Goal: Find specific page/section: Find specific page/section

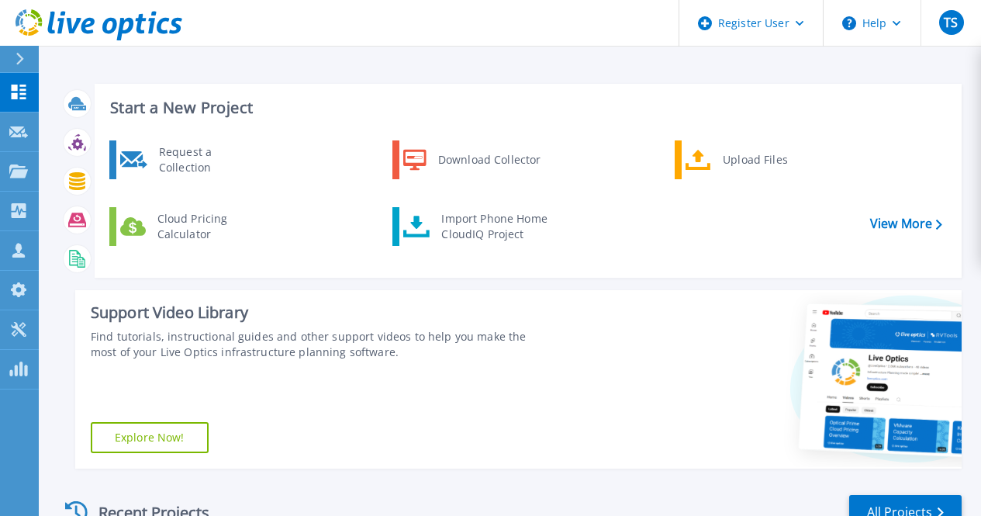
click at [24, 54] on icon at bounding box center [20, 59] width 9 height 12
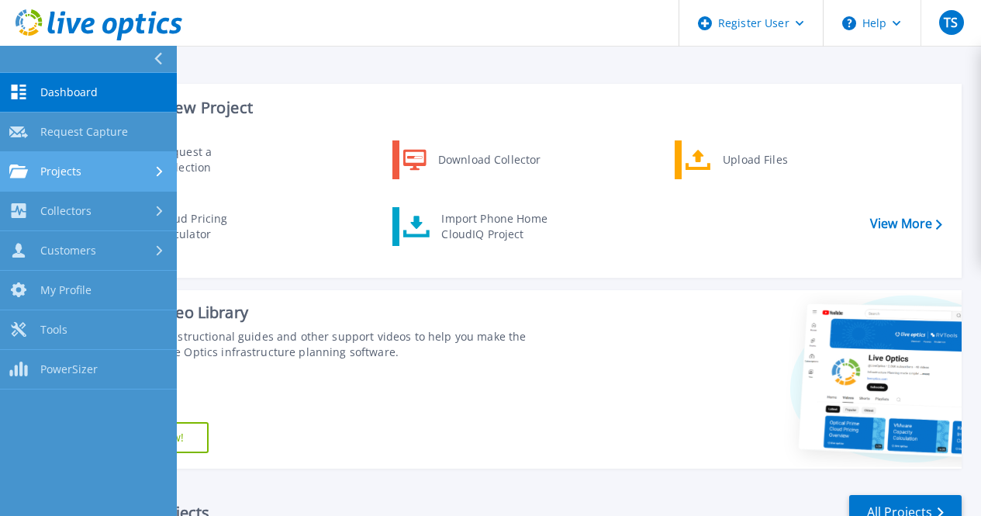
click at [108, 173] on div "Projects" at bounding box center [88, 171] width 158 height 14
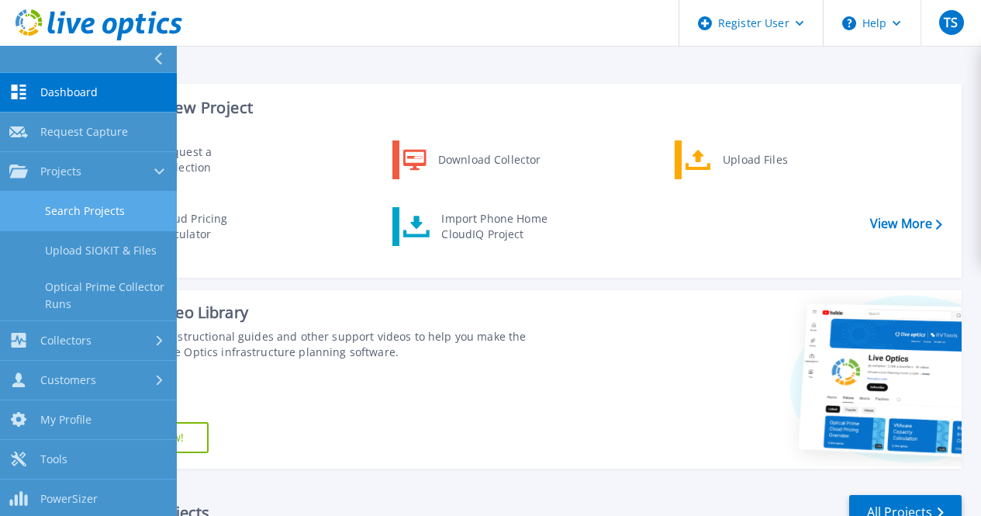
click at [89, 216] on link "Search Projects" at bounding box center [88, 212] width 177 height 40
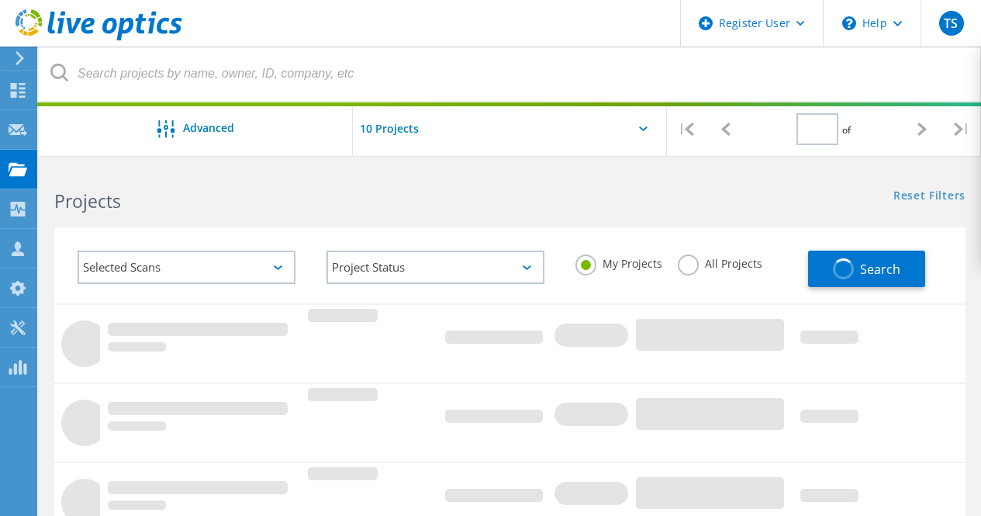
type input "1"
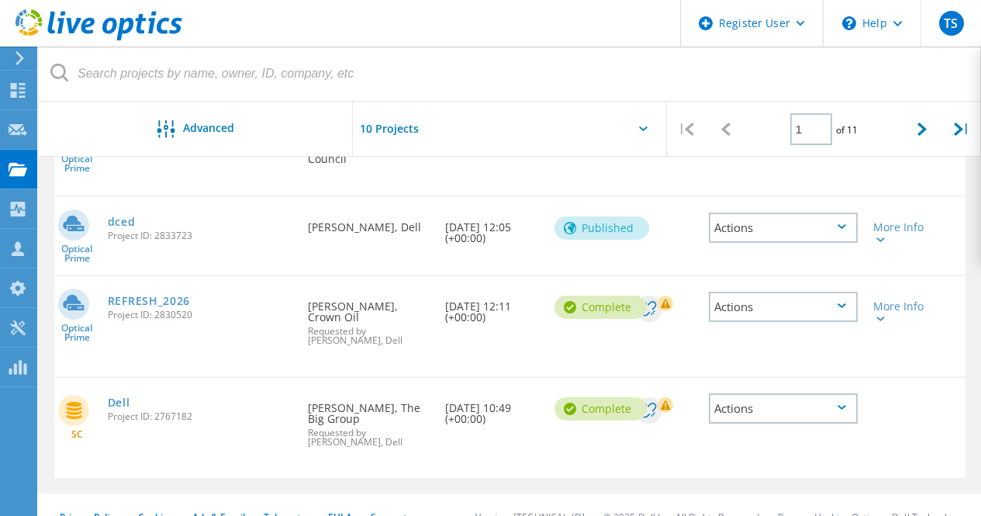
scroll to position [867, 0]
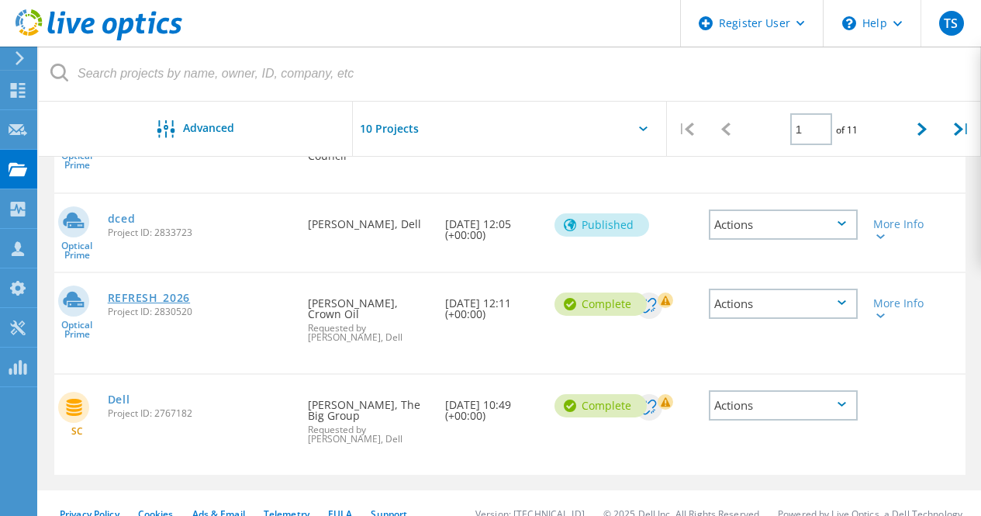
drag, startPoint x: 199, startPoint y: 303, endPoint x: 160, endPoint y: 294, distance: 39.9
click at [110, 307] on span "Project ID: 2830520" at bounding box center [200, 311] width 185 height 9
copy span "Project ID: 2830520"
